Goal: Information Seeking & Learning: Learn about a topic

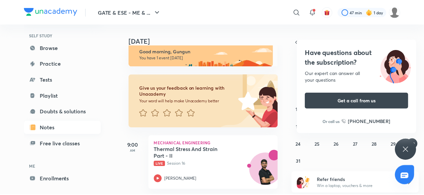
scroll to position [57, 0]
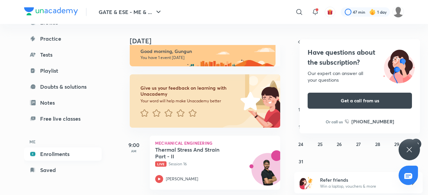
click at [58, 156] on link "Enrollments" at bounding box center [63, 154] width 78 height 13
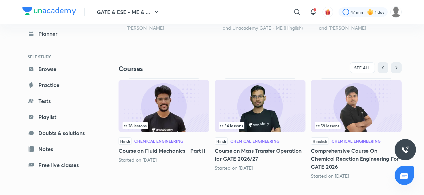
scroll to position [266, 0]
click at [252, 121] on img at bounding box center [260, 106] width 91 height 52
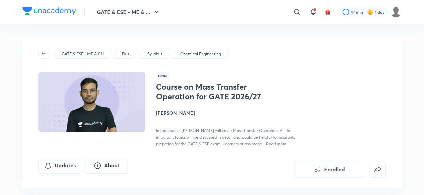
click at [293, 171] on div "Enrolled" at bounding box center [329, 168] width 113 height 20
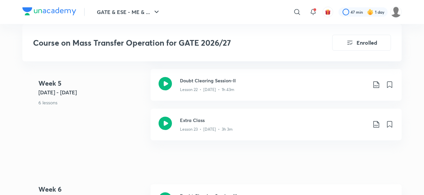
scroll to position [1328, 0]
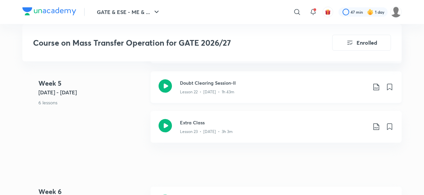
click at [231, 75] on div "Doubt Clearing Session-II Lesson 22 • [DATE] • 1h 43m" at bounding box center [276, 88] width 251 height 32
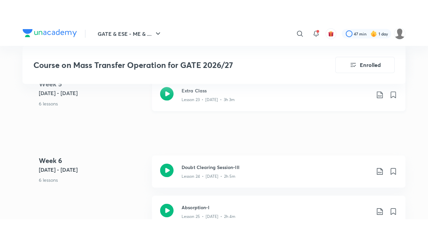
scroll to position [1372, 0]
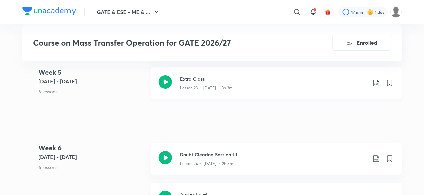
click at [226, 83] on div "Lesson 23 • [DATE] • 3h 3m" at bounding box center [273, 87] width 187 height 9
